Goal: Check status: Check status

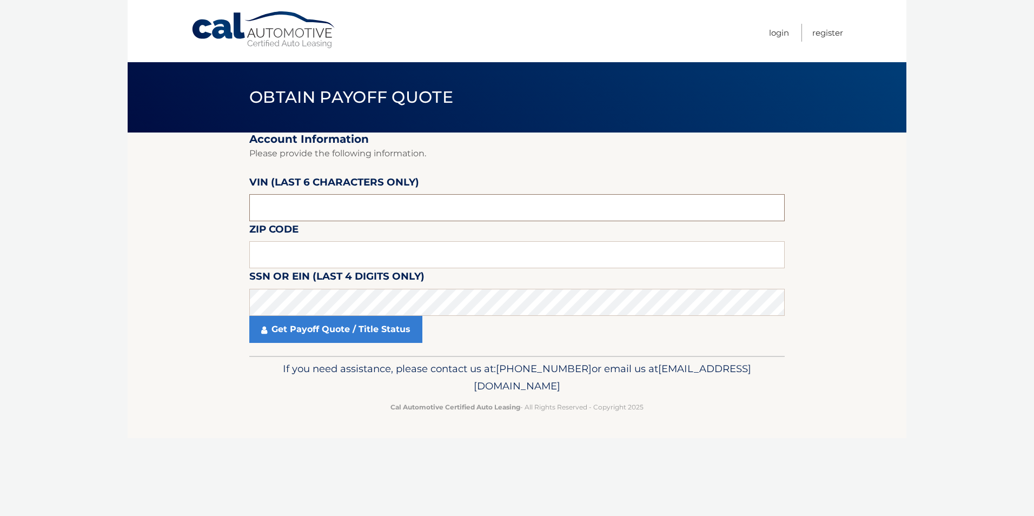
click at [314, 207] on input "text" at bounding box center [516, 207] width 535 height 27
click at [322, 256] on input "text" at bounding box center [516, 254] width 535 height 27
type input "07733"
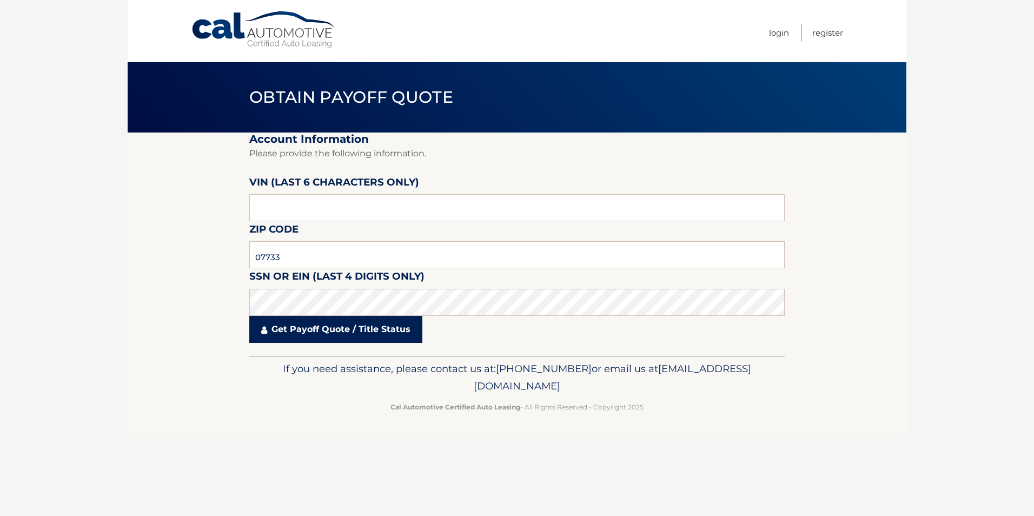
click at [284, 330] on link "Get Payoff Quote / Title Status" at bounding box center [335, 329] width 173 height 27
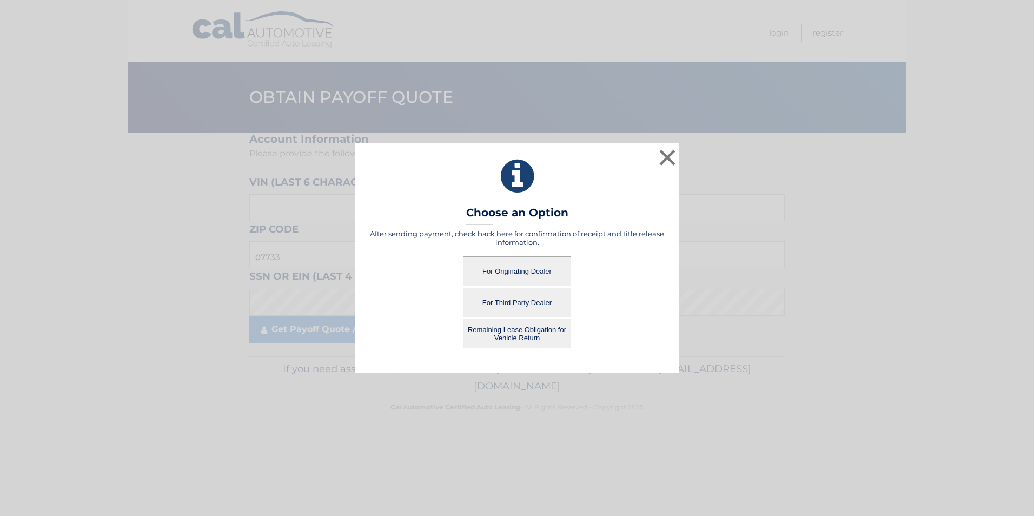
click at [508, 273] on button "For Originating Dealer" at bounding box center [517, 271] width 108 height 30
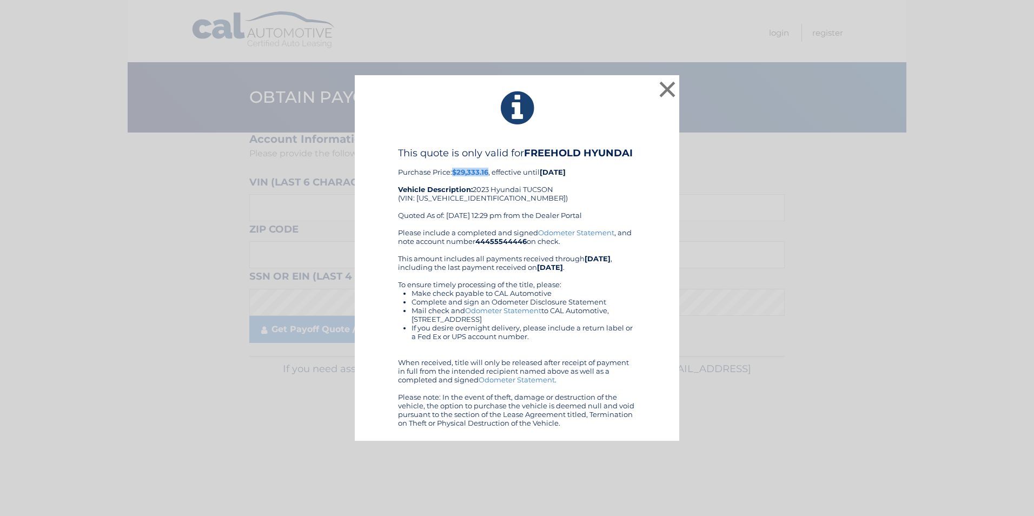
drag, startPoint x: 453, startPoint y: 173, endPoint x: 490, endPoint y: 172, distance: 36.8
click at [490, 172] on div "This quote is only valid for FREEHOLD HYUNDAI Purchase Price: $29,333.16 , effe…" at bounding box center [517, 187] width 238 height 81
drag, startPoint x: 490, startPoint y: 172, endPoint x: 480, endPoint y: 172, distance: 10.3
copy b "$29,333.16"
click at [663, 86] on button "×" at bounding box center [668, 89] width 22 height 22
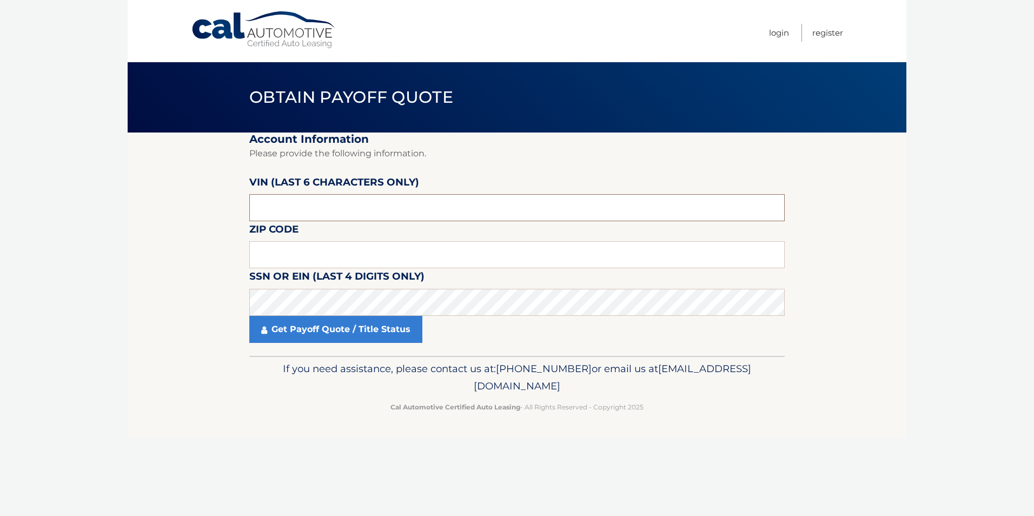
click at [293, 202] on input "text" at bounding box center [516, 207] width 535 height 27
click at [304, 256] on input "text" at bounding box center [516, 254] width 535 height 27
type input "07733"
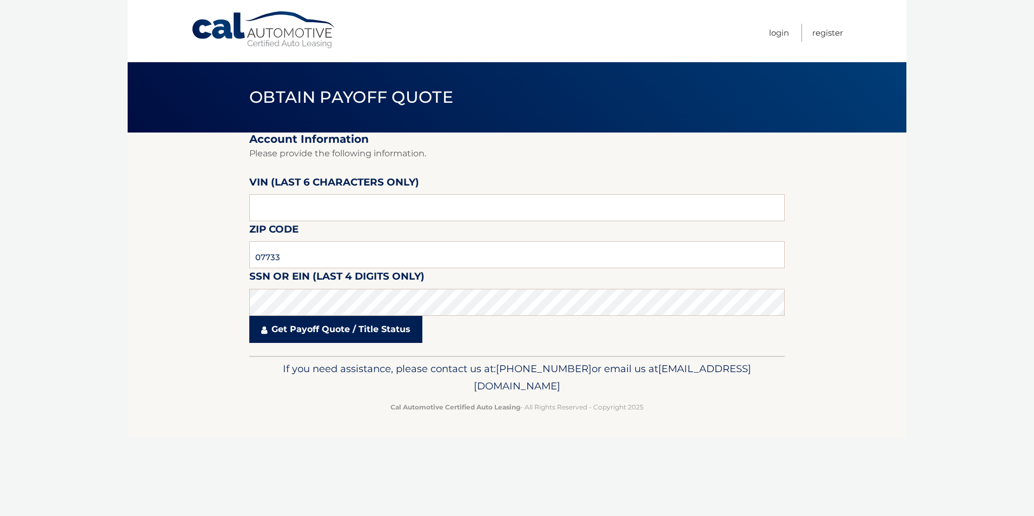
click at [284, 330] on link "Get Payoff Quote / Title Status" at bounding box center [335, 329] width 173 height 27
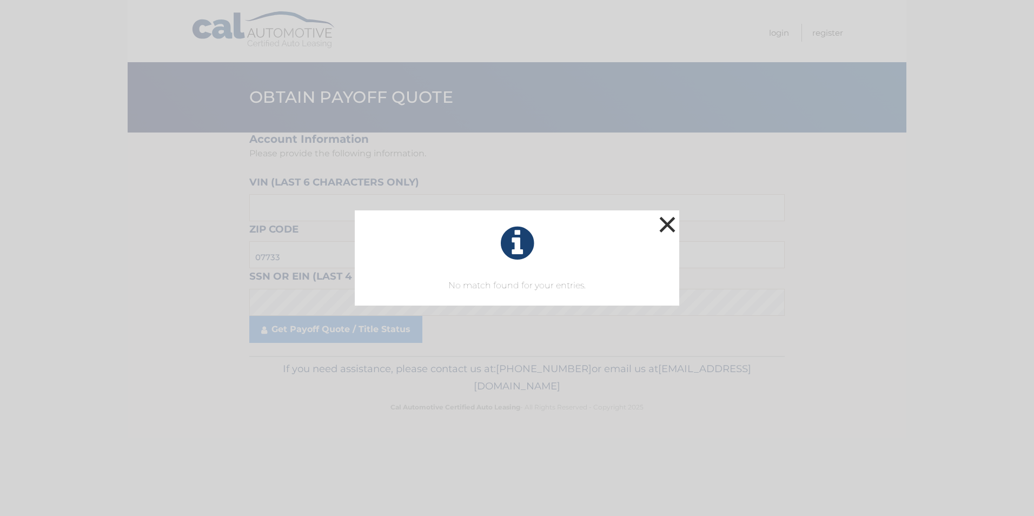
click at [666, 226] on button "×" at bounding box center [668, 225] width 22 height 22
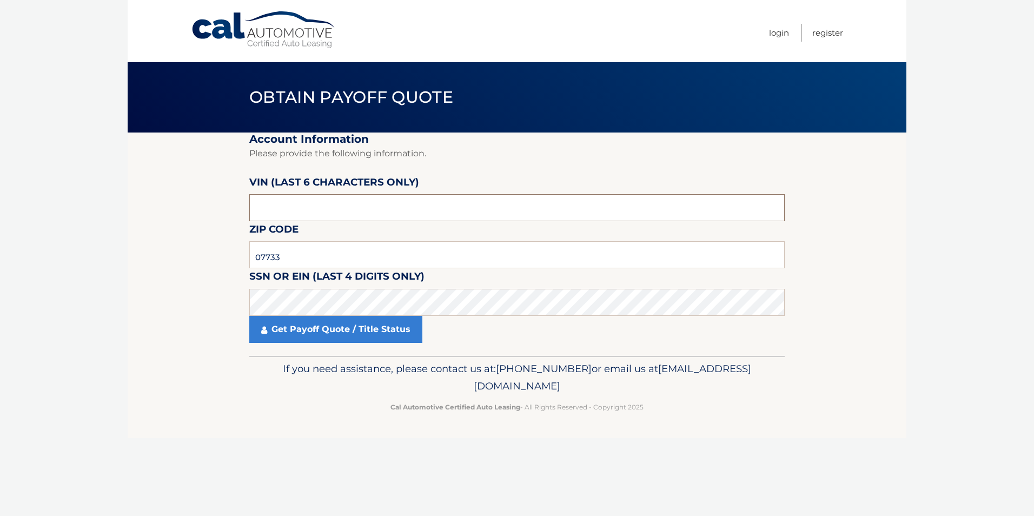
click at [314, 213] on input "text" at bounding box center [516, 207] width 535 height 27
click at [312, 328] on link "Get Payoff Quote / Title Status" at bounding box center [335, 329] width 173 height 27
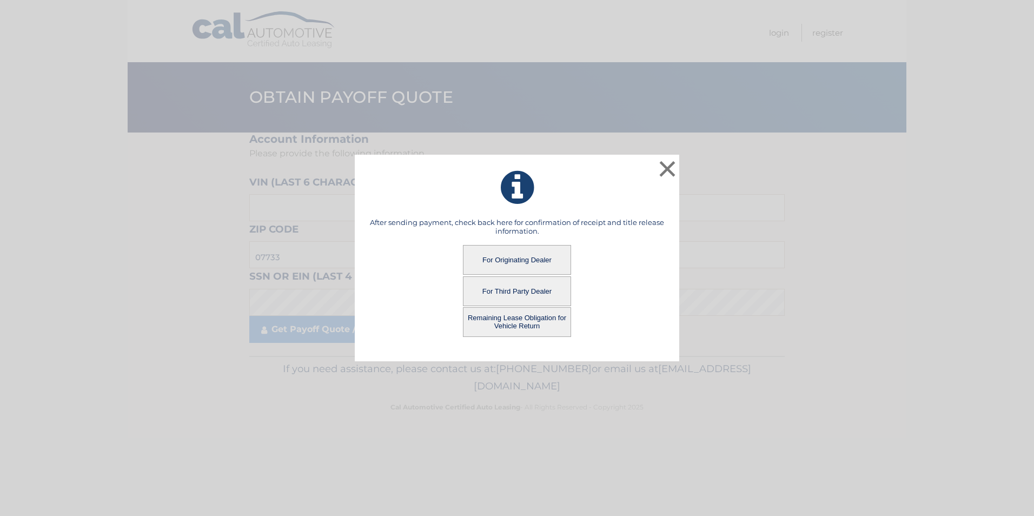
click at [487, 313] on button "Remaining Lease Obligation for Vehicle Return" at bounding box center [517, 322] width 108 height 30
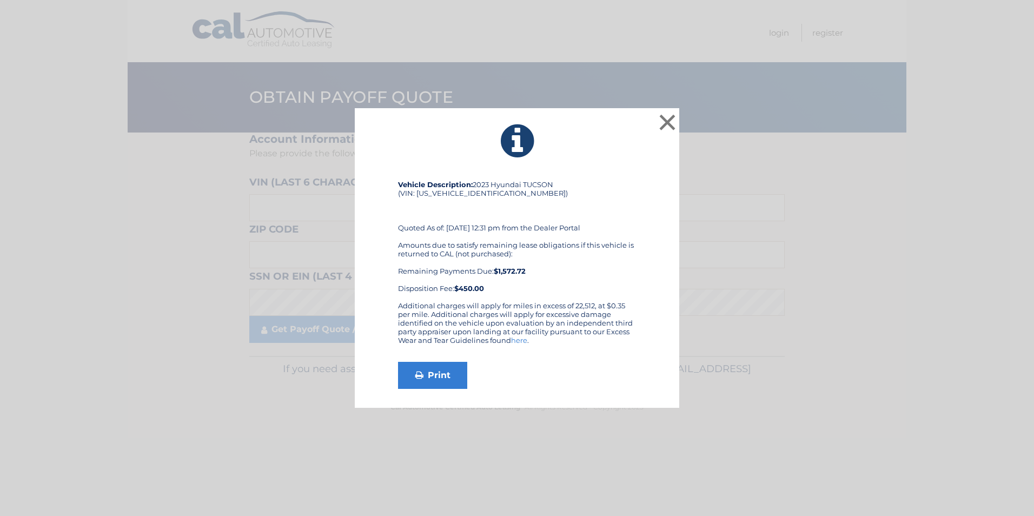
click at [794, 237] on div "× Vehicle Description: 2023 Hyundai TUCSON (VIN: [US_VEHICLE_IDENTIFICATION_NUM…" at bounding box center [516, 258] width 1025 height 300
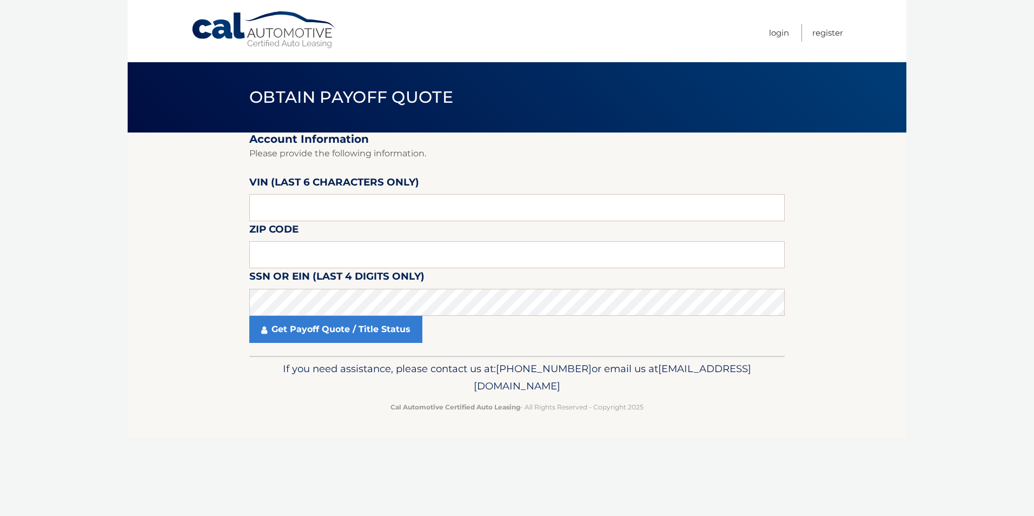
click at [90, 241] on body "Cal Automotive Menu Login Register Obtain Payoff Quote" at bounding box center [517, 258] width 1034 height 516
